Goal: Task Accomplishment & Management: Manage account settings

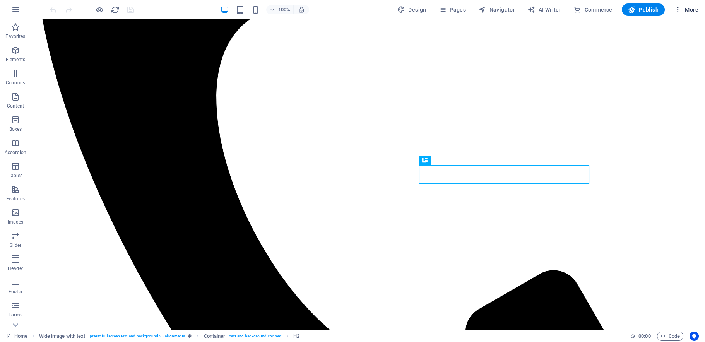
click at [690, 9] on span "More" at bounding box center [686, 10] width 24 height 8
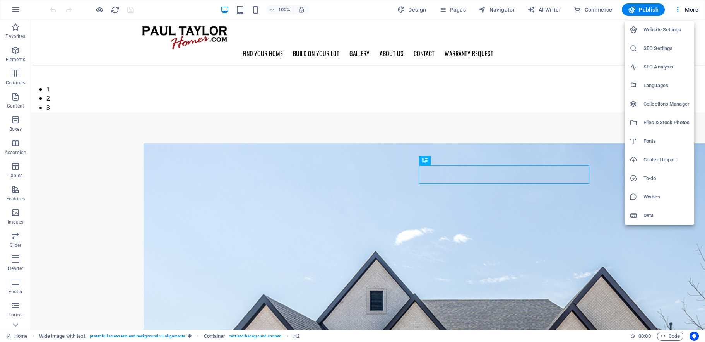
click at [648, 101] on h6 "Collections Manager" at bounding box center [666, 103] width 46 height 9
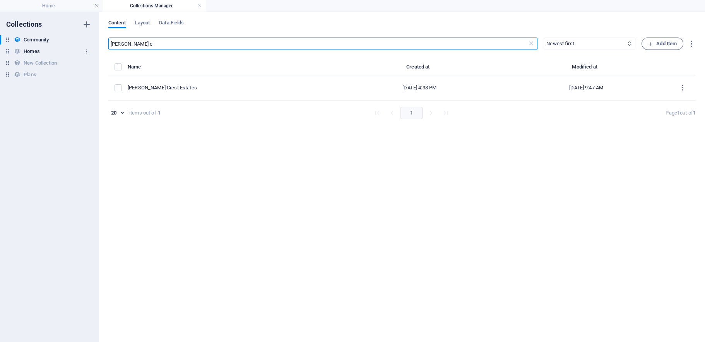
click at [24, 51] on h6 "Homes" at bounding box center [32, 51] width 16 height 9
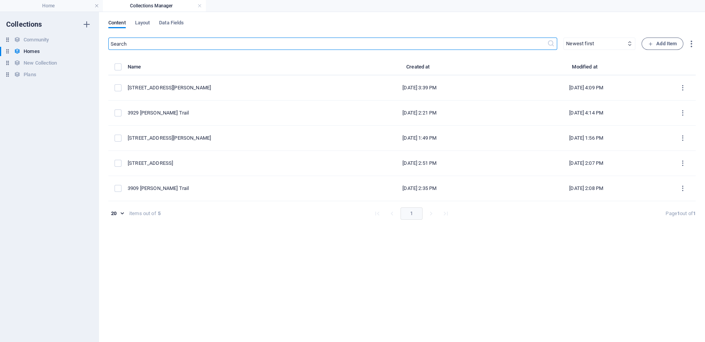
drag, startPoint x: 132, startPoint y: 44, endPoint x: 96, endPoint y: 41, distance: 36.5
click at [96, 41] on div "Collections Community Community Homes Homes New Collection New Collection Plans…" at bounding box center [352, 177] width 705 height 330
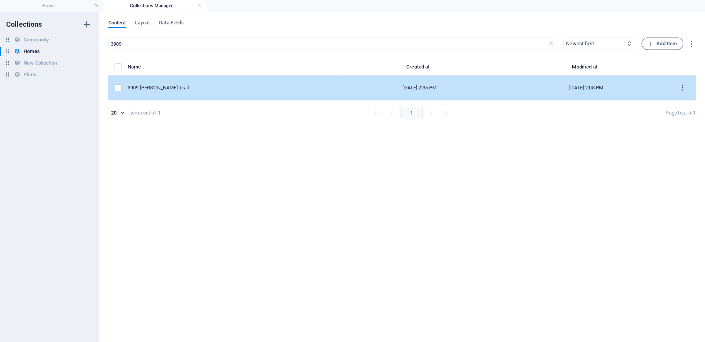
click at [679, 88] on icon "items list" at bounding box center [682, 87] width 7 height 7
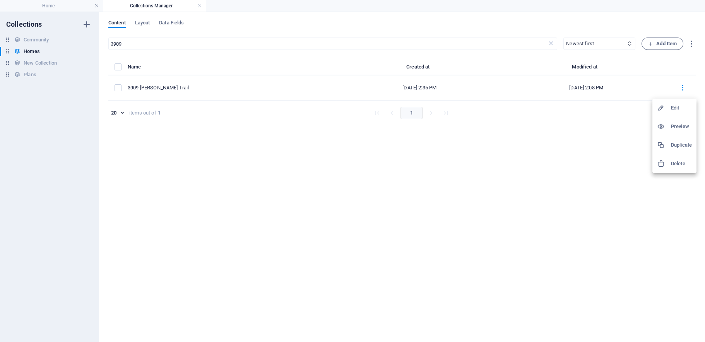
click at [678, 161] on h6 "Delete" at bounding box center [681, 163] width 21 height 9
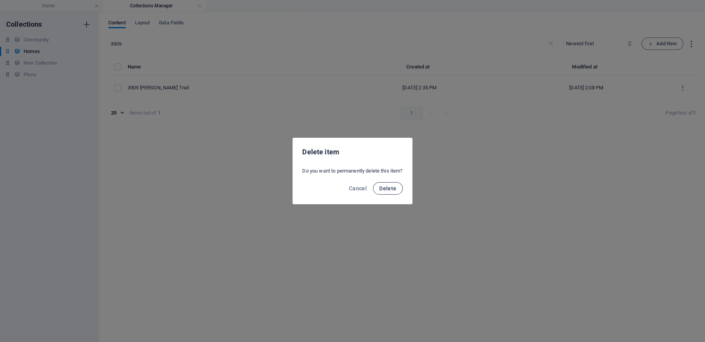
click at [396, 188] on span "Delete" at bounding box center [387, 188] width 17 height 6
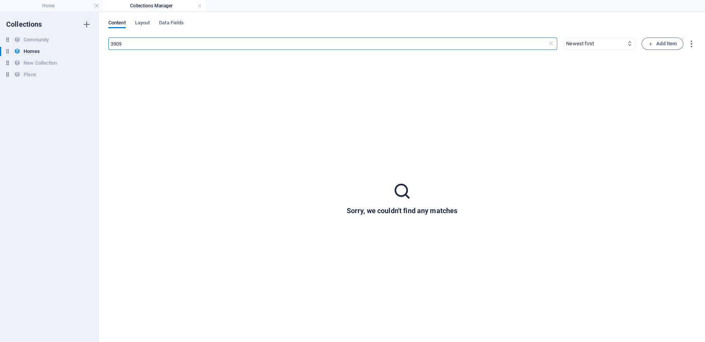
drag, startPoint x: 135, startPoint y: 44, endPoint x: 117, endPoint y: 41, distance: 18.5
click at [118, 41] on input "3909" at bounding box center [327, 44] width 439 height 12
type input "3"
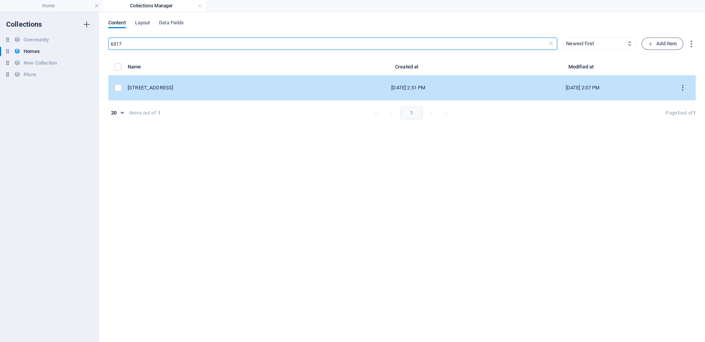
type input "6317"
click at [683, 85] on icon "items list" at bounding box center [682, 87] width 7 height 7
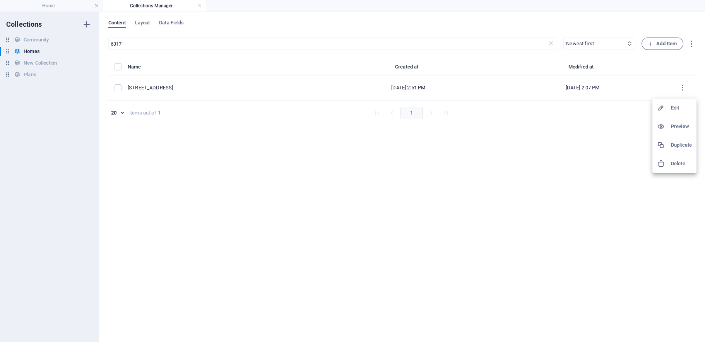
click at [676, 166] on h6 "Delete" at bounding box center [681, 163] width 21 height 9
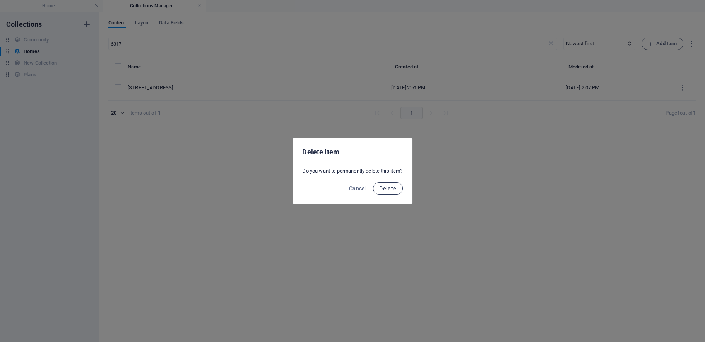
click at [396, 189] on span "Delete" at bounding box center [387, 188] width 17 height 6
